Goal: Find specific page/section: Find specific page/section

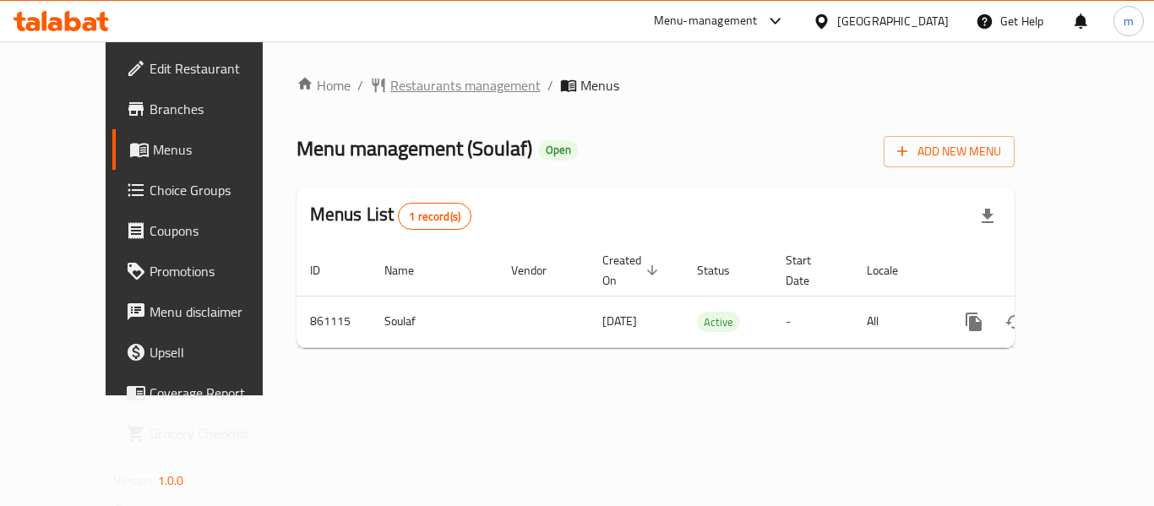
click at [448, 95] on span "Restaurants management" at bounding box center [465, 85] width 150 height 20
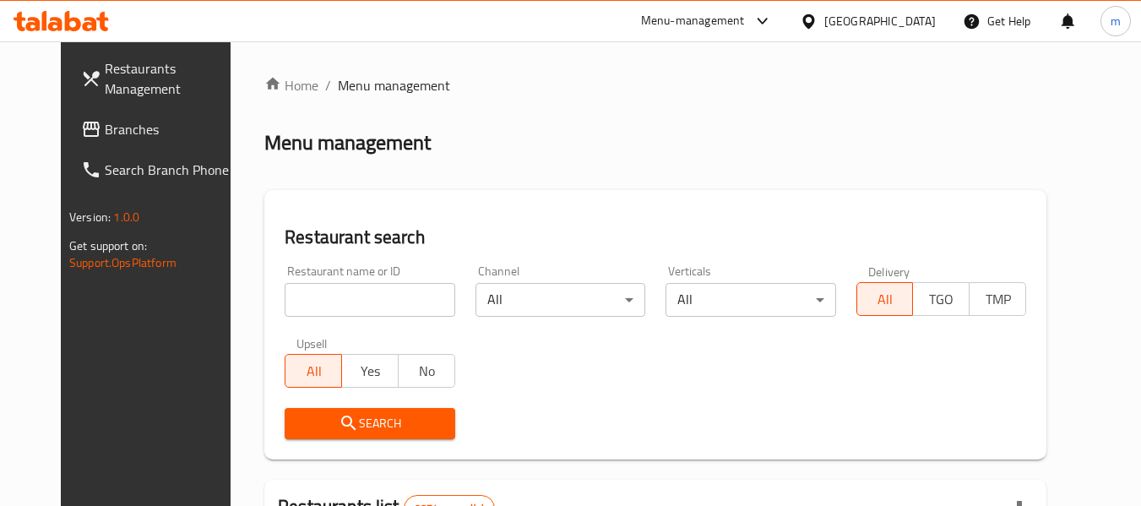
click at [308, 309] on input "search" at bounding box center [370, 300] width 170 height 34
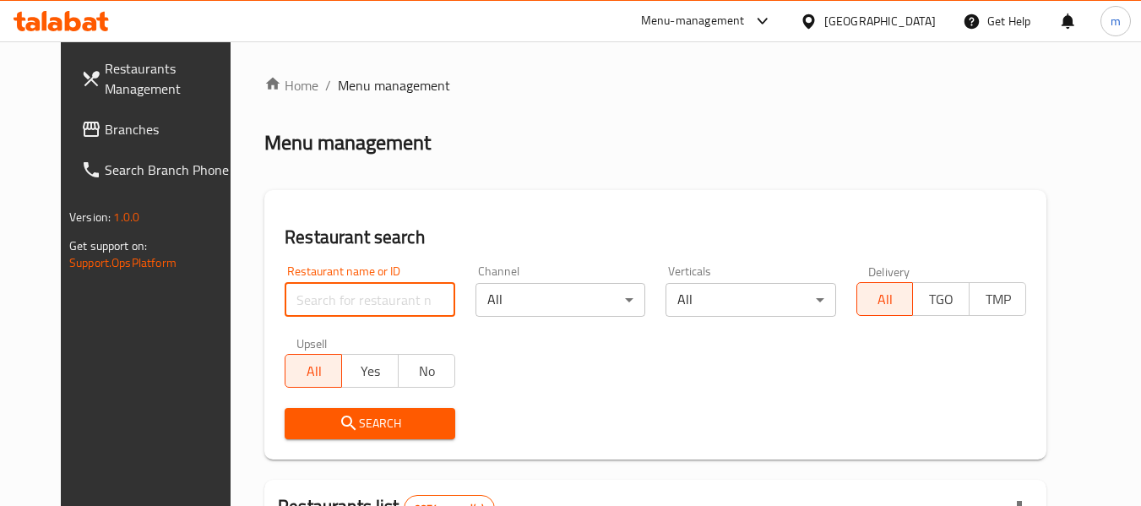
paste input "656859"
type input "656859"
click button "Search" at bounding box center [370, 423] width 170 height 31
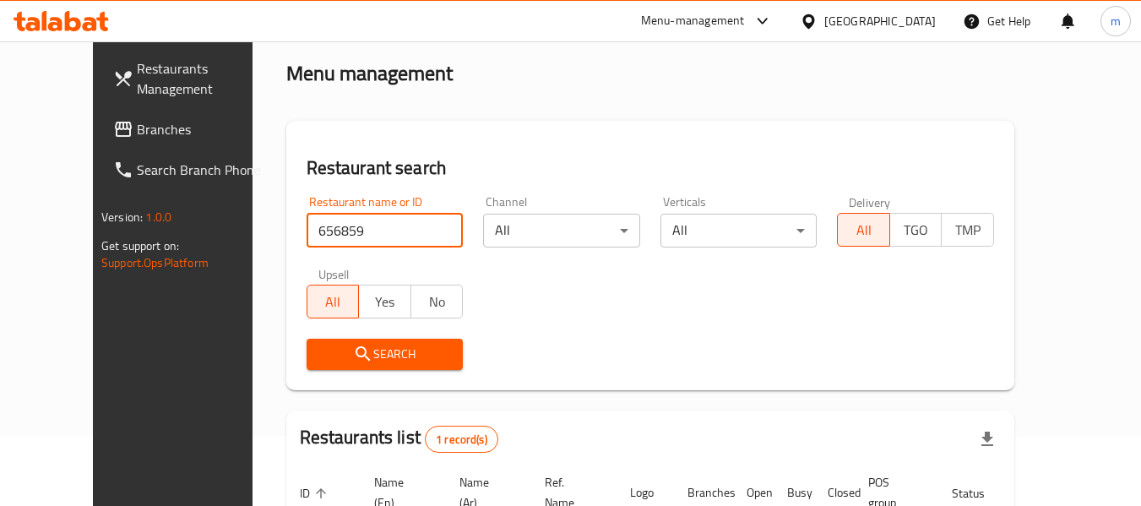
scroll to position [206, 0]
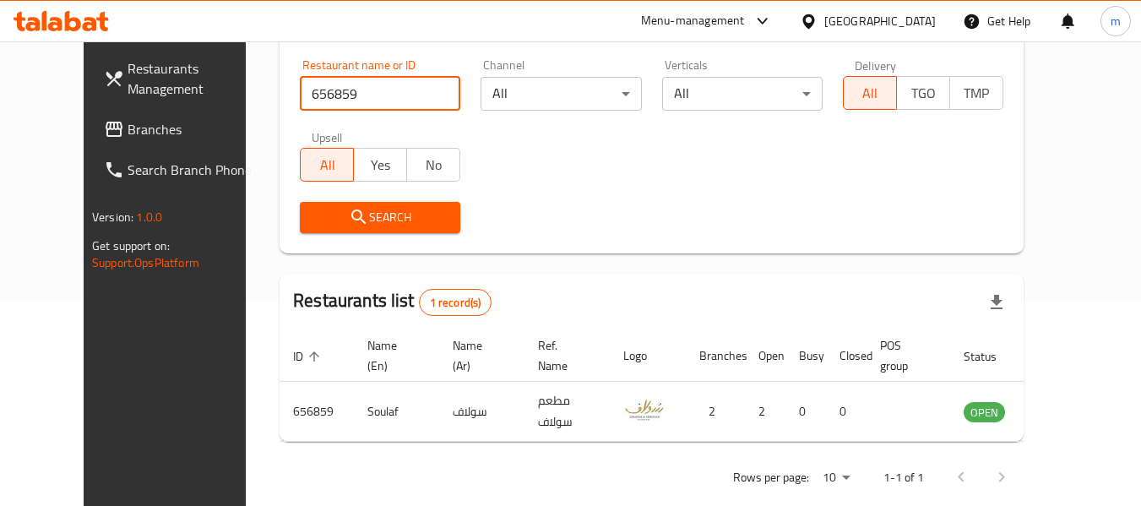
click at [912, 20] on div "[GEOGRAPHIC_DATA]" at bounding box center [879, 21] width 111 height 19
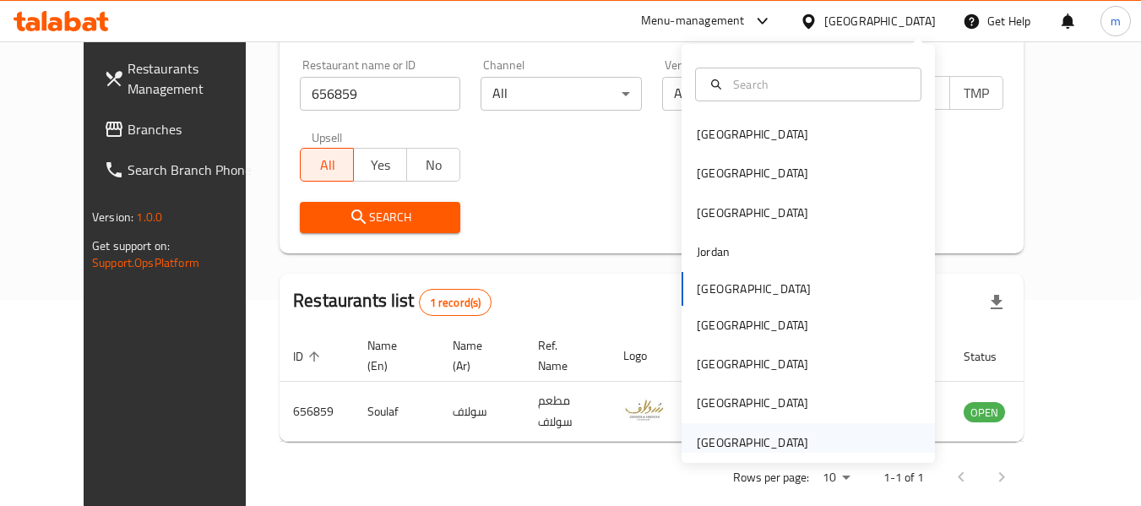
click at [792, 445] on div "[GEOGRAPHIC_DATA]" at bounding box center [752, 442] width 111 height 19
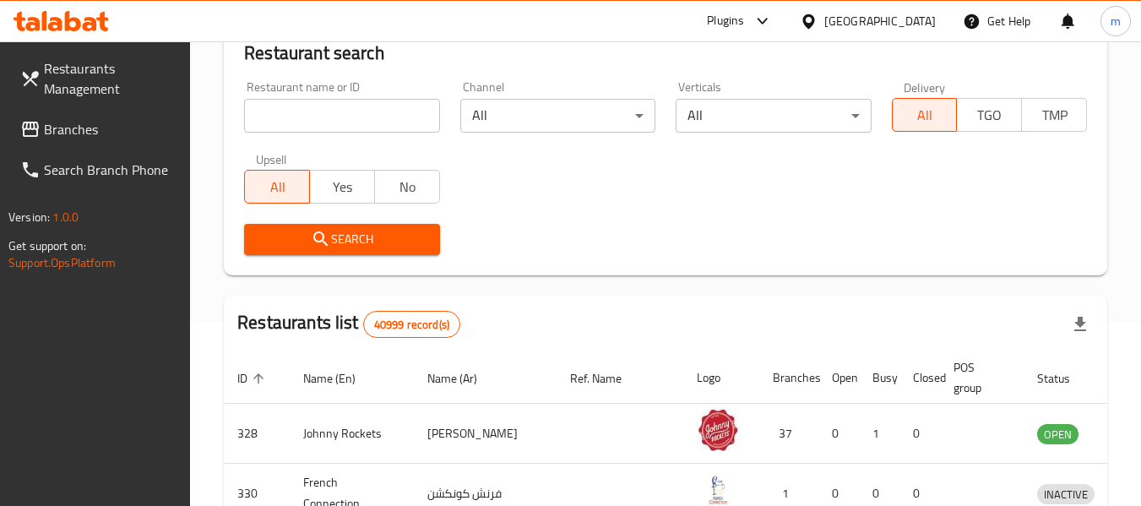
scroll to position [206, 0]
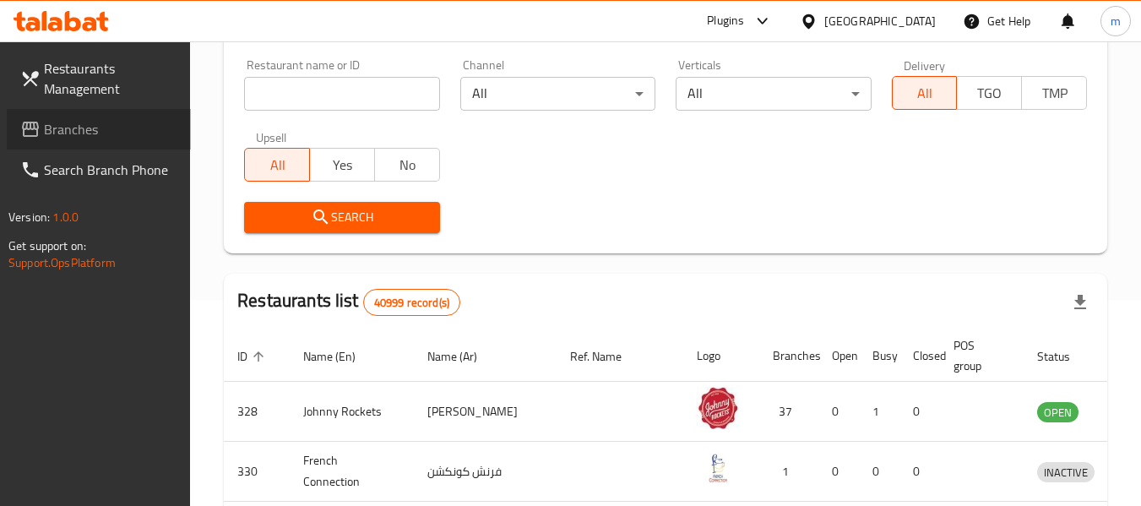
click at [118, 115] on link "Branches" at bounding box center [99, 129] width 184 height 41
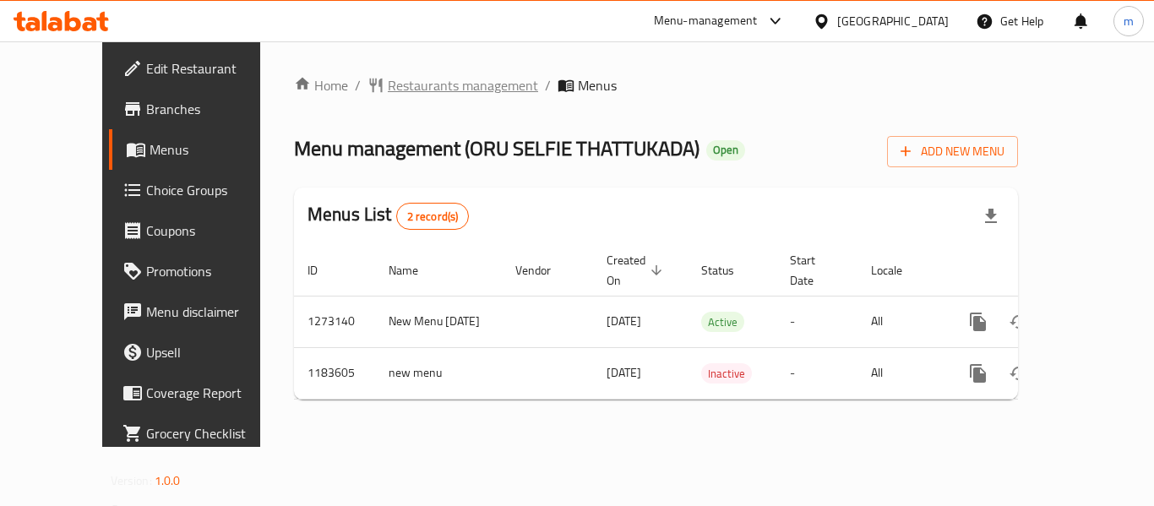
click at [388, 90] on span "Restaurants management" at bounding box center [463, 85] width 150 height 20
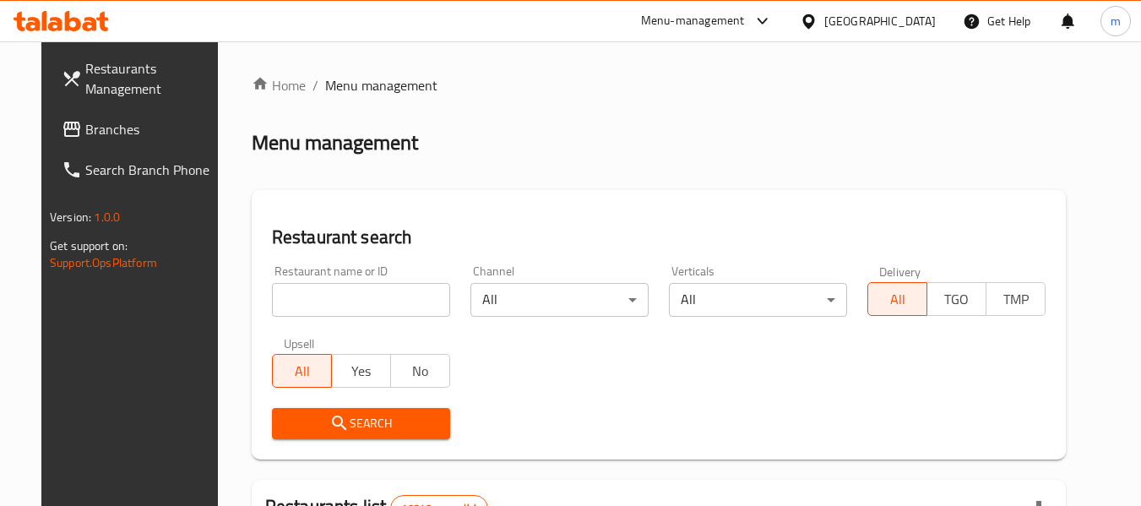
click at [295, 283] on input "search" at bounding box center [361, 300] width 178 height 34
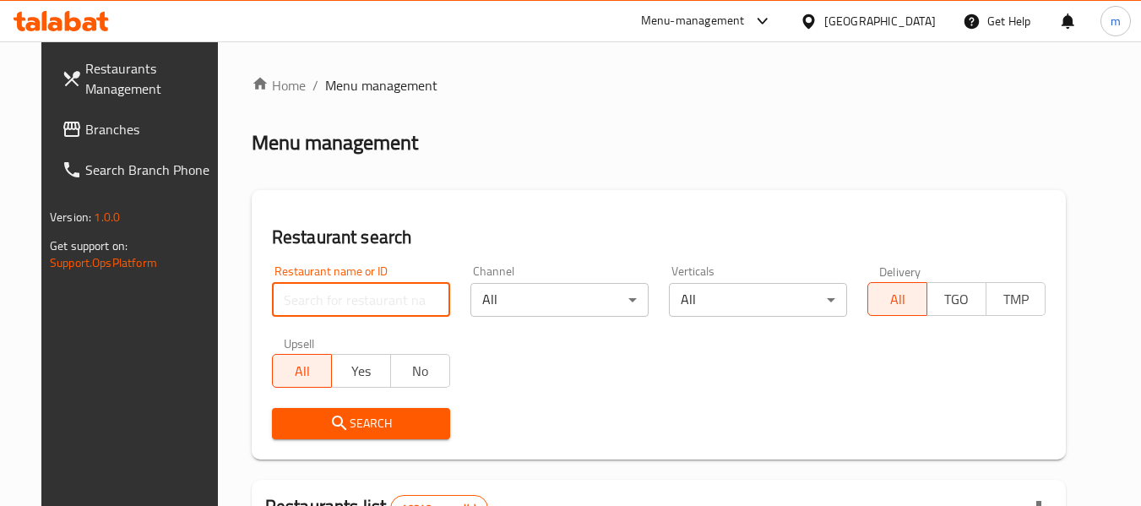
paste input "666452"
type input "666452"
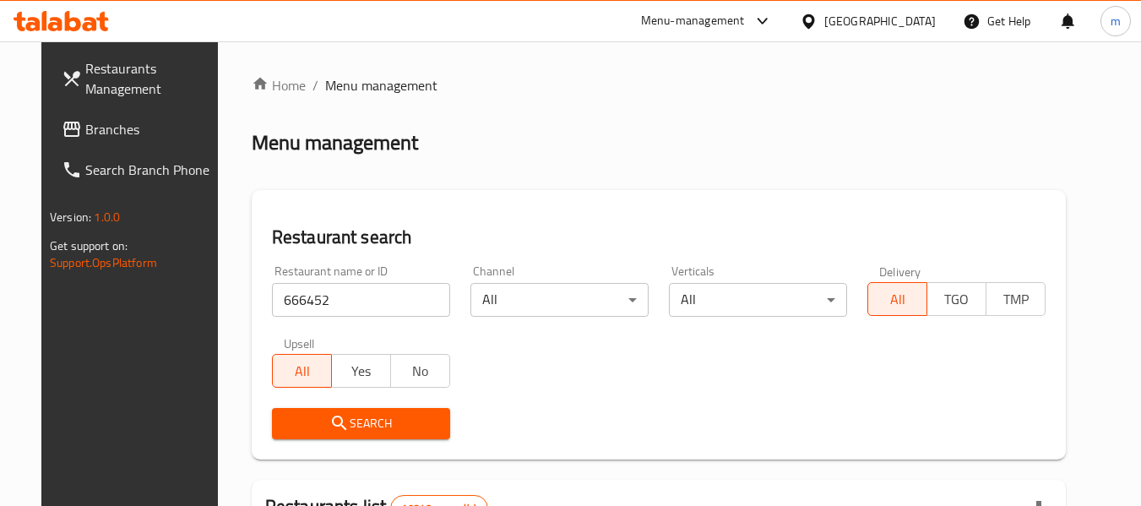
click at [404, 421] on span "Search" at bounding box center [360, 423] width 151 height 21
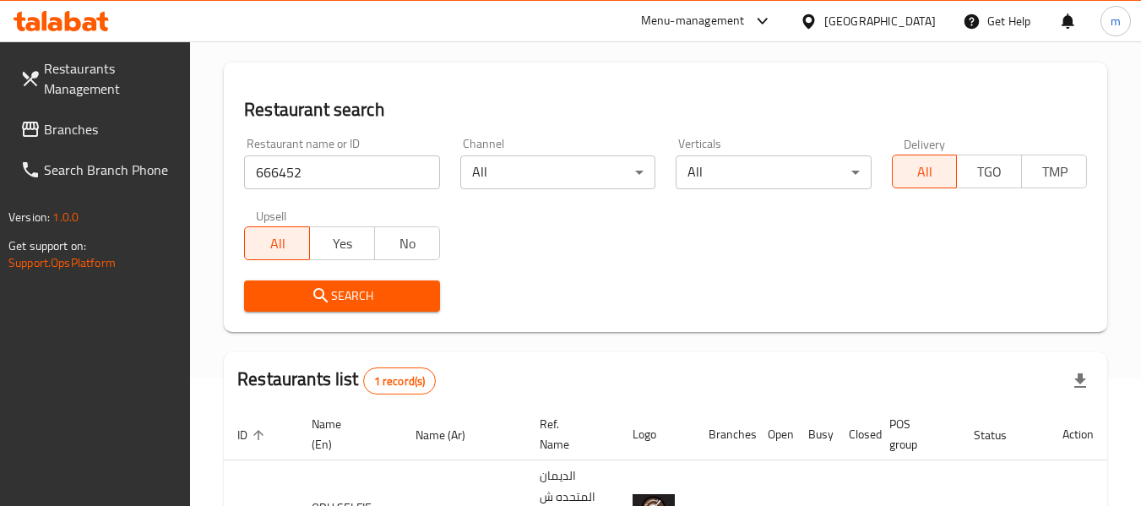
scroll to position [247, 0]
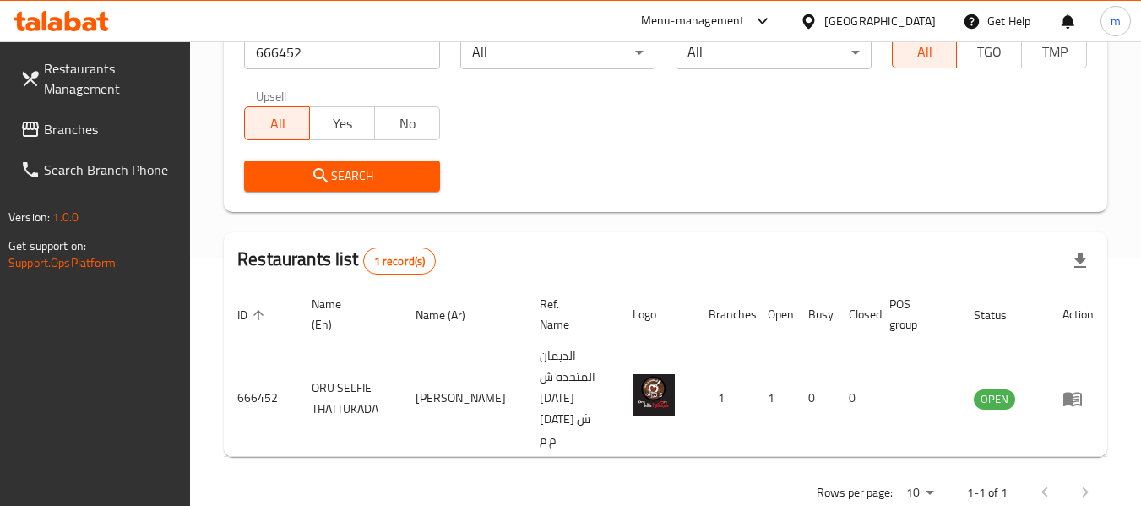
click at [818, 17] on icon at bounding box center [809, 22] width 18 height 18
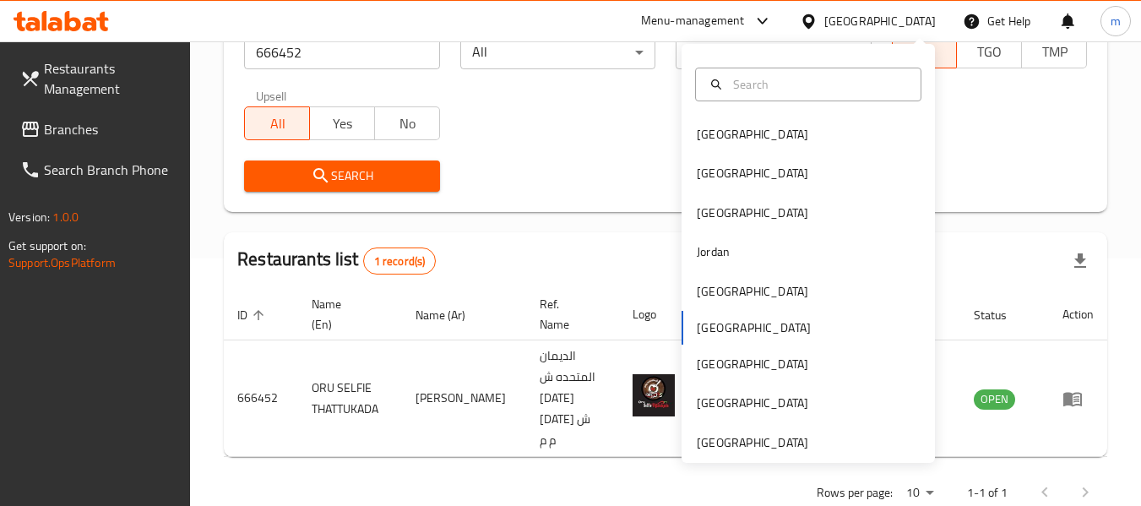
click at [790, 455] on div "Bahrain Egypt Iraq Jordan Kuwait Oman Qatar Saudi Arabia United Arab Emirates" at bounding box center [808, 253] width 253 height 419
click at [790, 454] on div "Bahrain Egypt Iraq Jordan Kuwait Oman Qatar Saudi Arabia United Arab Emirates" at bounding box center [808, 253] width 253 height 419
click at [791, 448] on div "[GEOGRAPHIC_DATA]" at bounding box center [752, 442] width 111 height 19
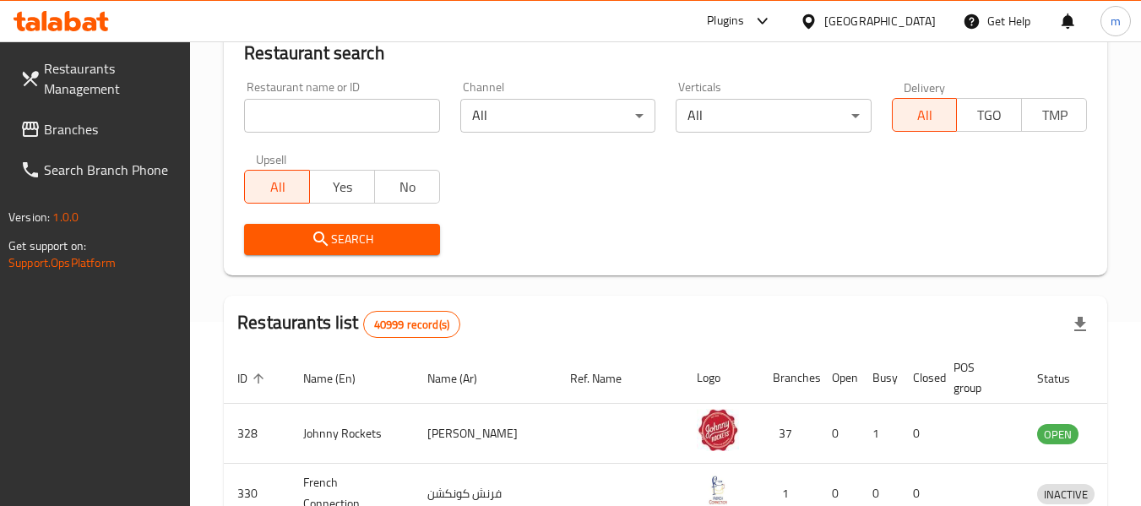
scroll to position [247, 0]
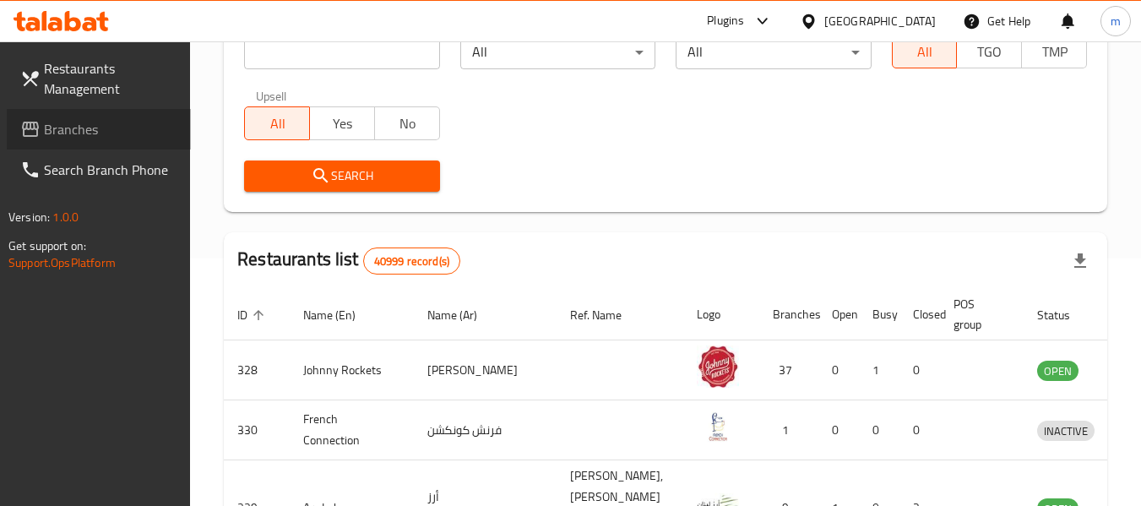
click at [124, 131] on span "Branches" at bounding box center [110, 129] width 133 height 20
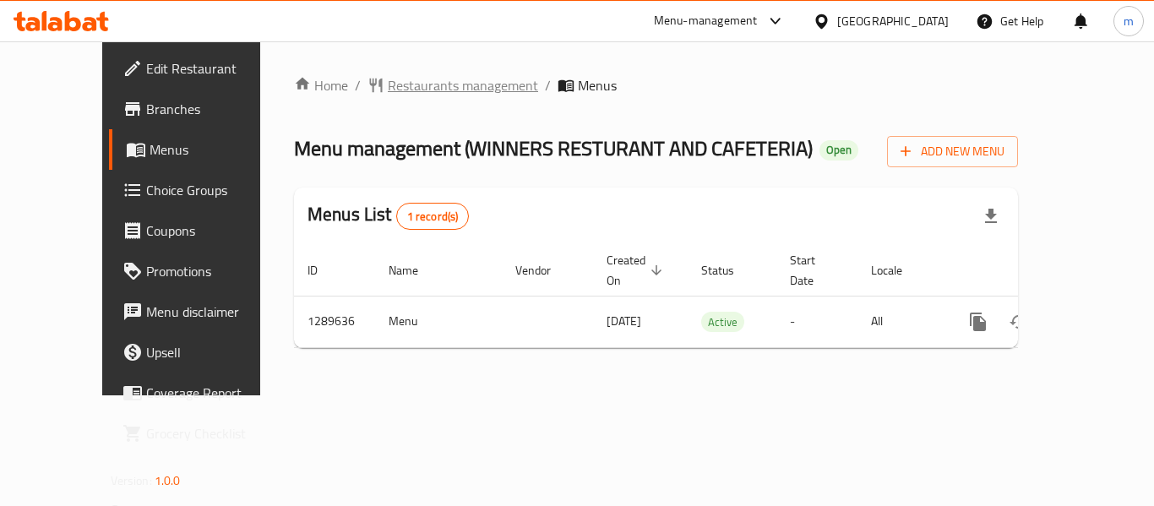
click at [413, 76] on span "Restaurants management" at bounding box center [463, 85] width 150 height 20
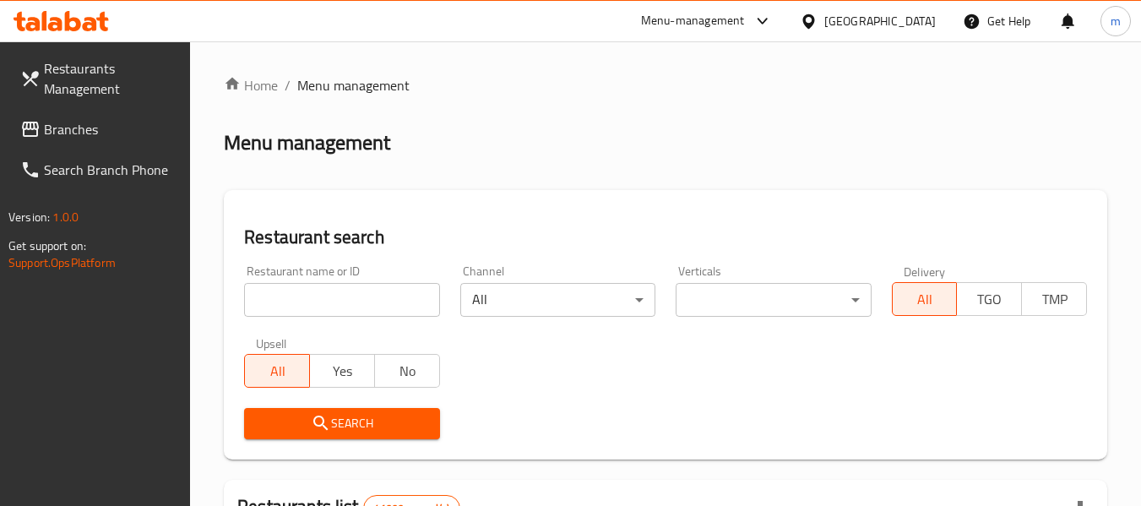
click at [329, 296] on input "search" at bounding box center [341, 300] width 195 height 34
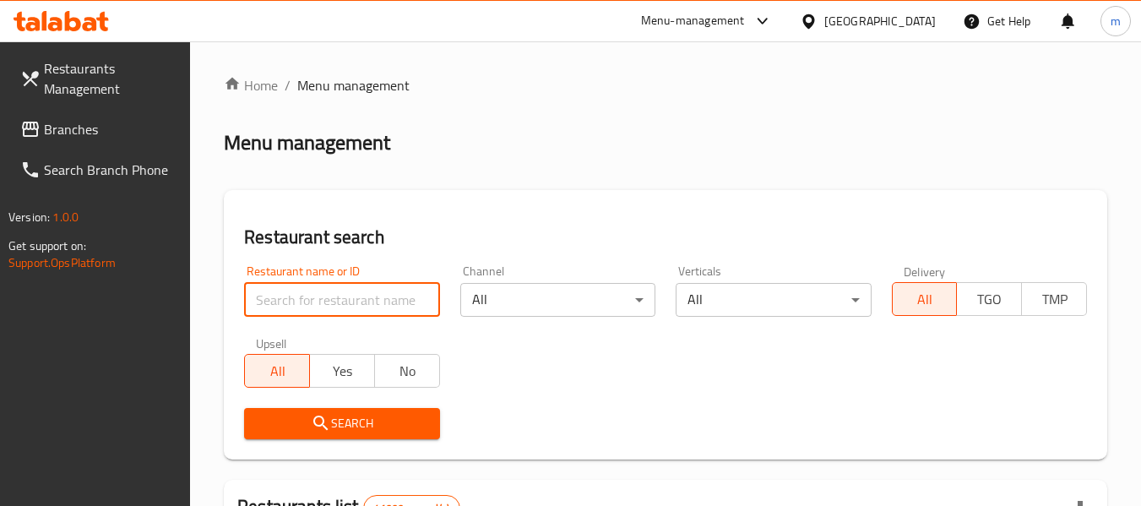
paste input "697753"
type input "697753"
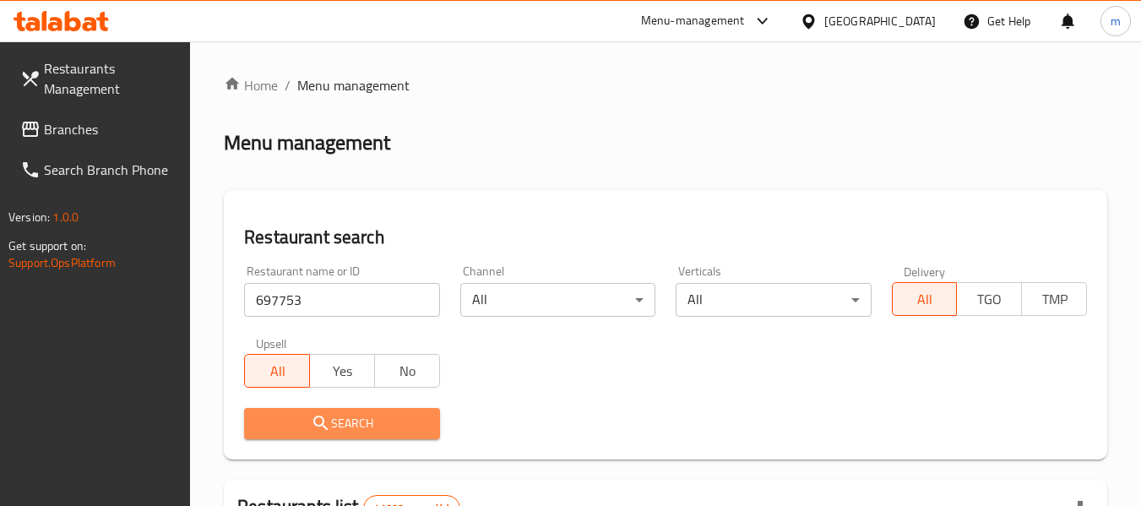
click at [376, 414] on span "Search" at bounding box center [342, 423] width 168 height 21
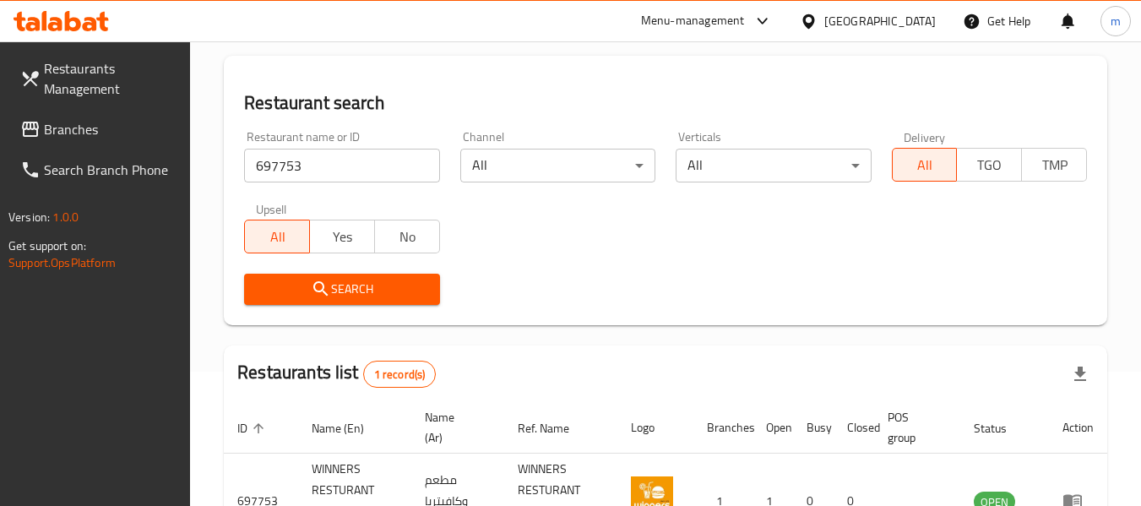
scroll to position [247, 0]
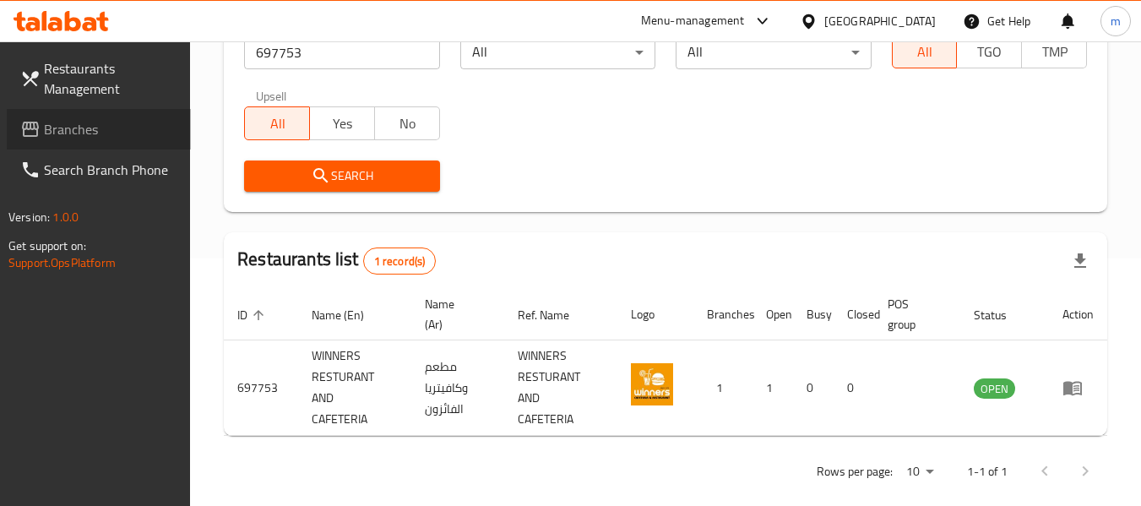
click at [73, 139] on span "Branches" at bounding box center [110, 129] width 133 height 20
